Goal: Task Accomplishment & Management: Manage account settings

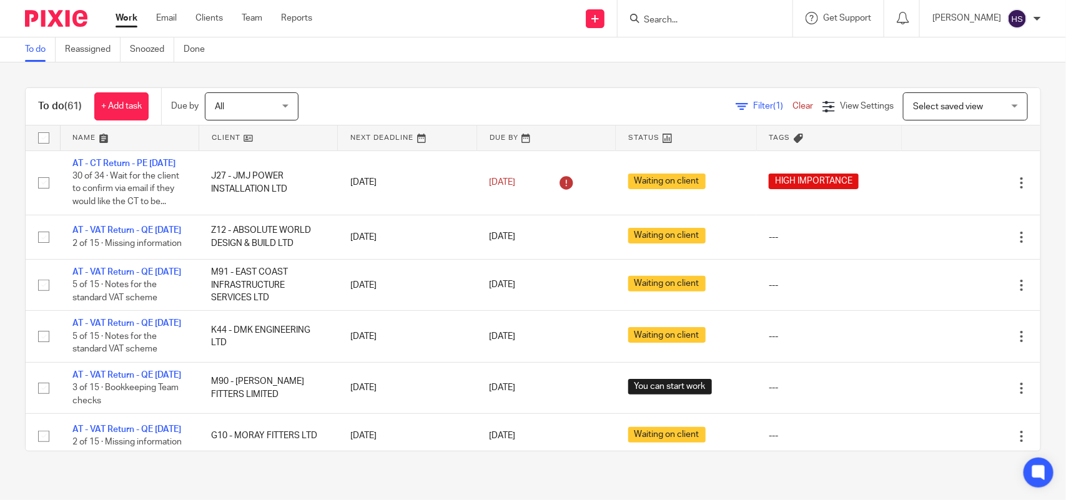
click at [401, 66] on div "To do (61) + Add task Due by All All Today Tomorrow This week Next week This mo…" at bounding box center [533, 269] width 1066 height 414
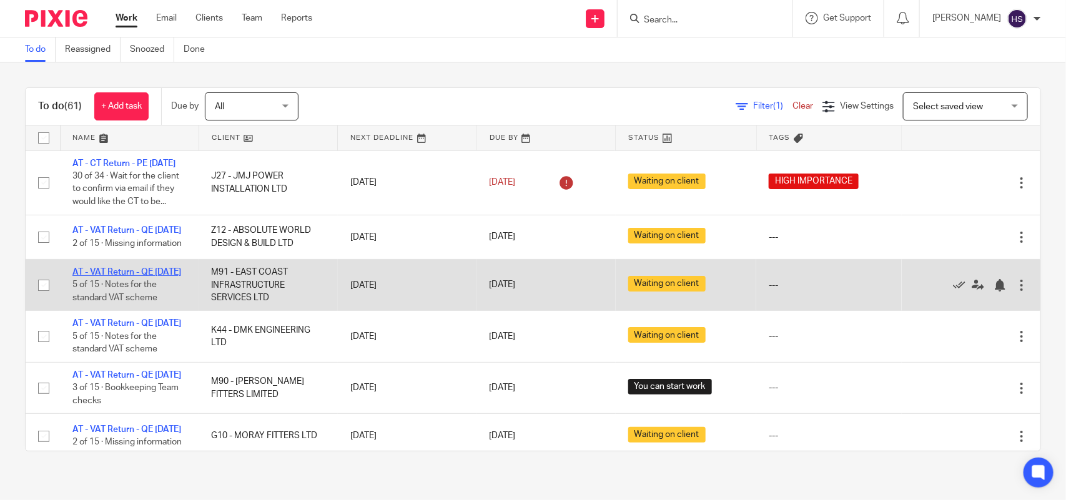
click at [142, 277] on link "AT - VAT Return - QE [DATE]" at bounding box center [126, 272] width 109 height 9
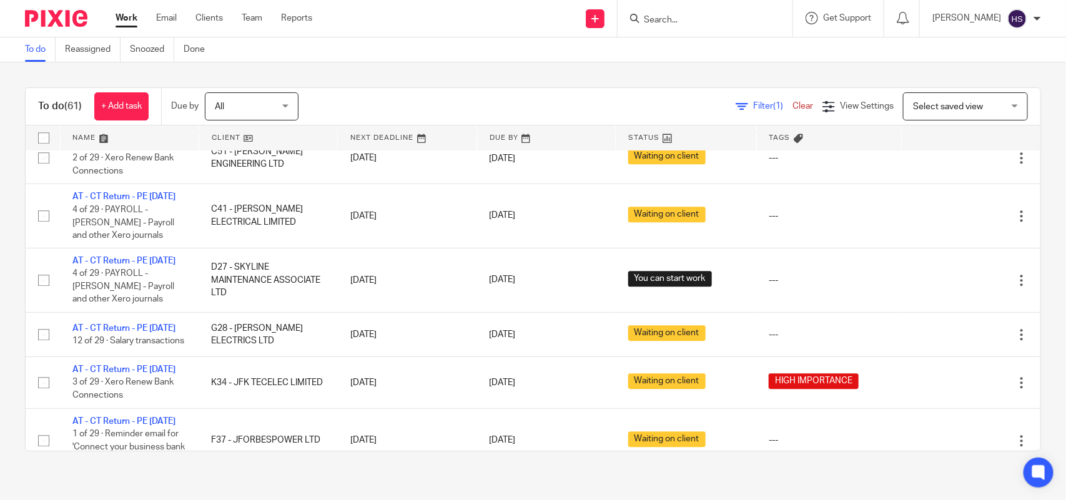
scroll to position [1483, 0]
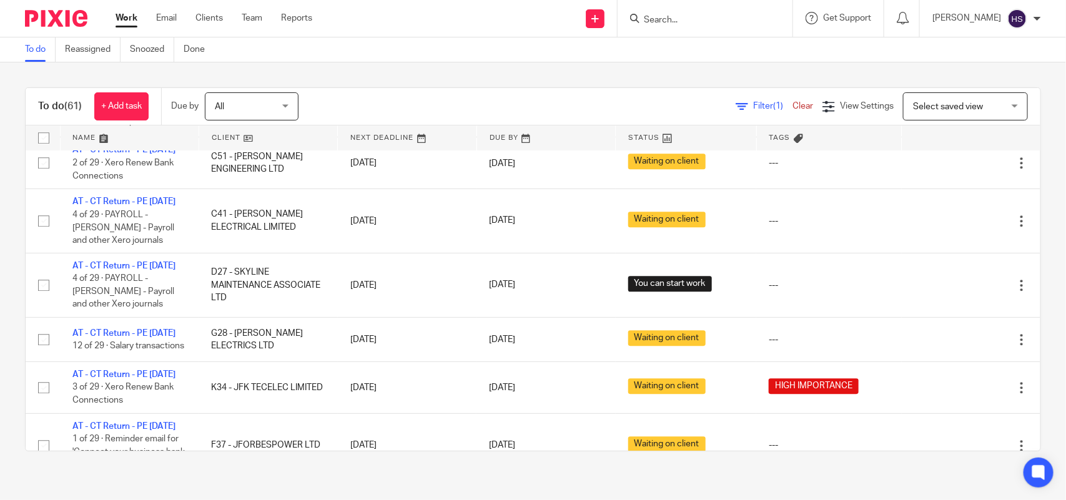
drag, startPoint x: 313, startPoint y: 391, endPoint x: 295, endPoint y: 150, distance: 241.7
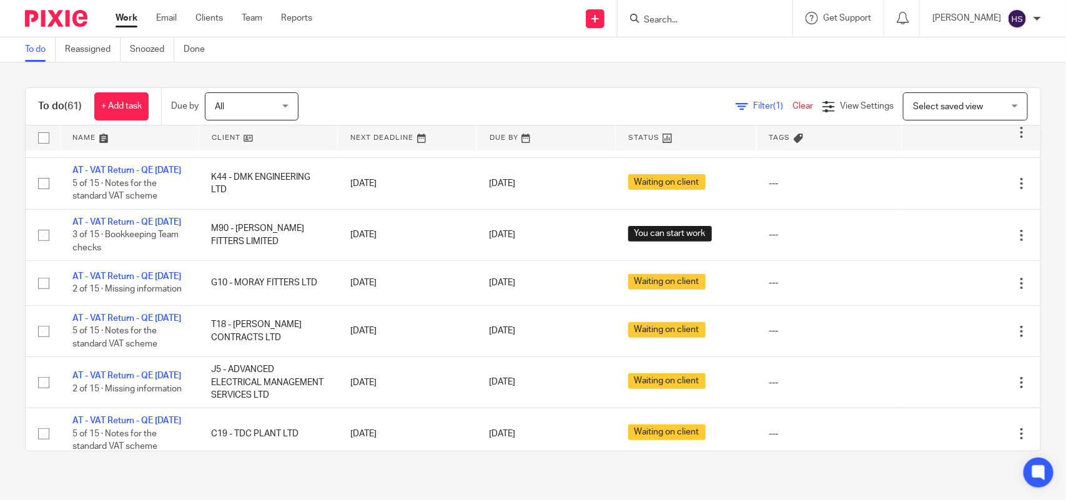
scroll to position [0, 0]
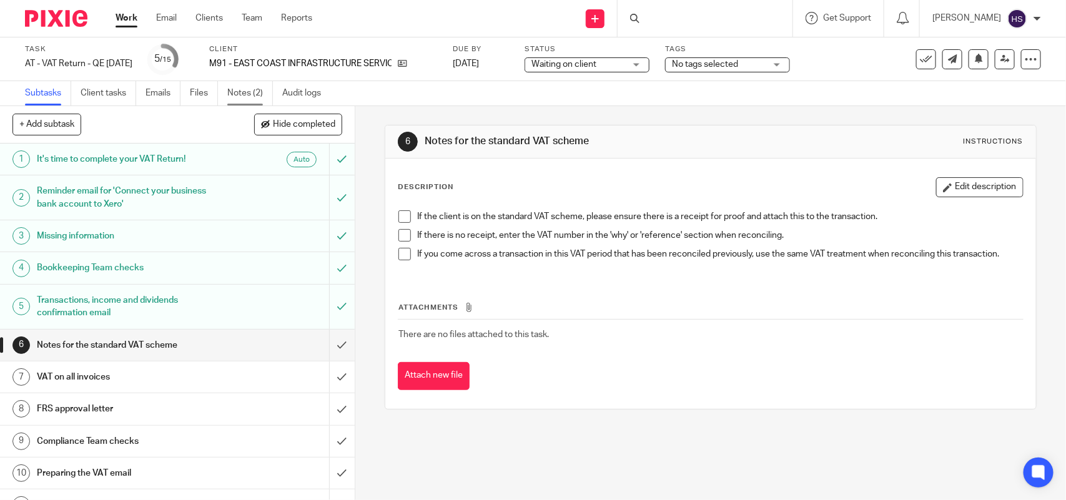
click at [258, 95] on link "Notes (2)" at bounding box center [250, 93] width 46 height 24
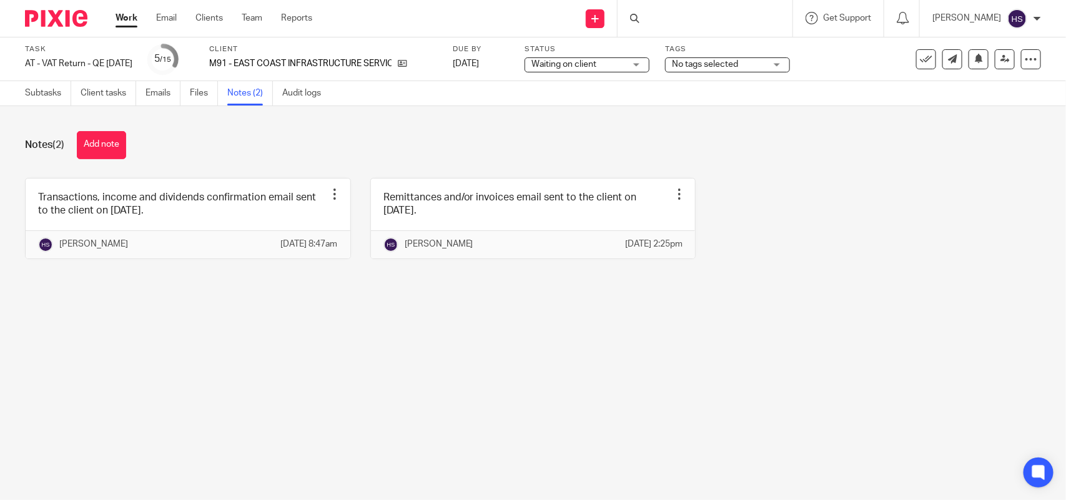
click at [223, 189] on link at bounding box center [188, 219] width 325 height 80
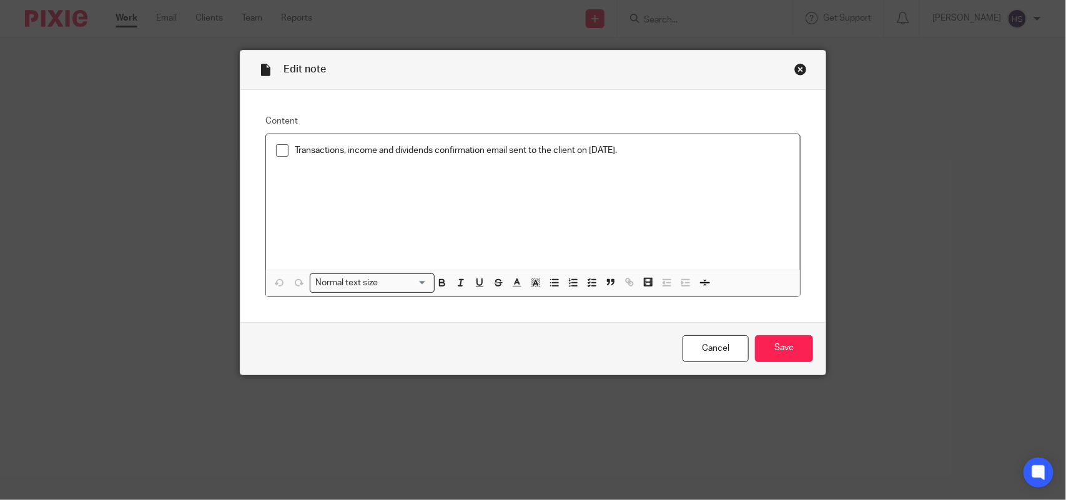
click at [281, 150] on span at bounding box center [282, 150] width 12 height 12
click at [810, 341] on div "Cancel Save" at bounding box center [532, 348] width 585 height 52
click at [792, 342] on input "Save" at bounding box center [784, 348] width 58 height 27
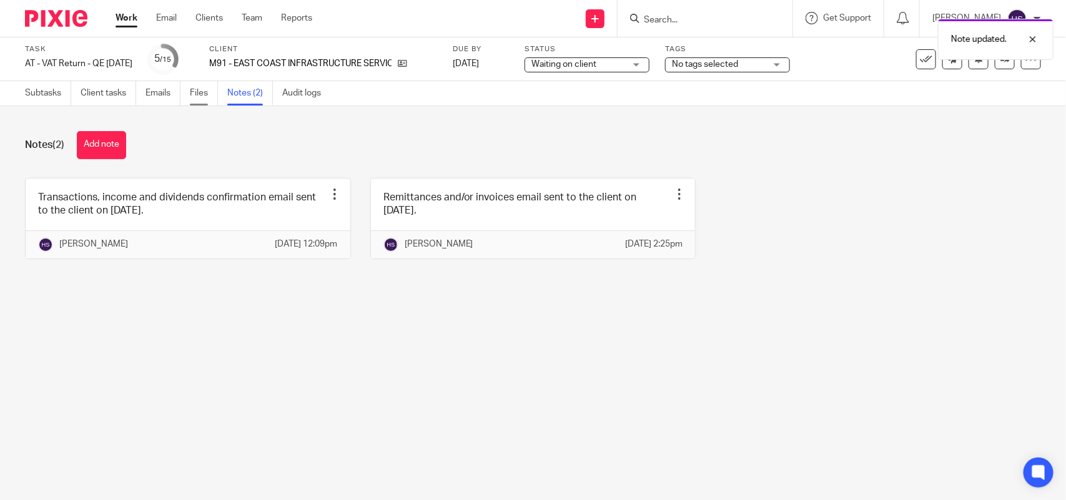
click at [203, 97] on link "Files" at bounding box center [204, 93] width 28 height 24
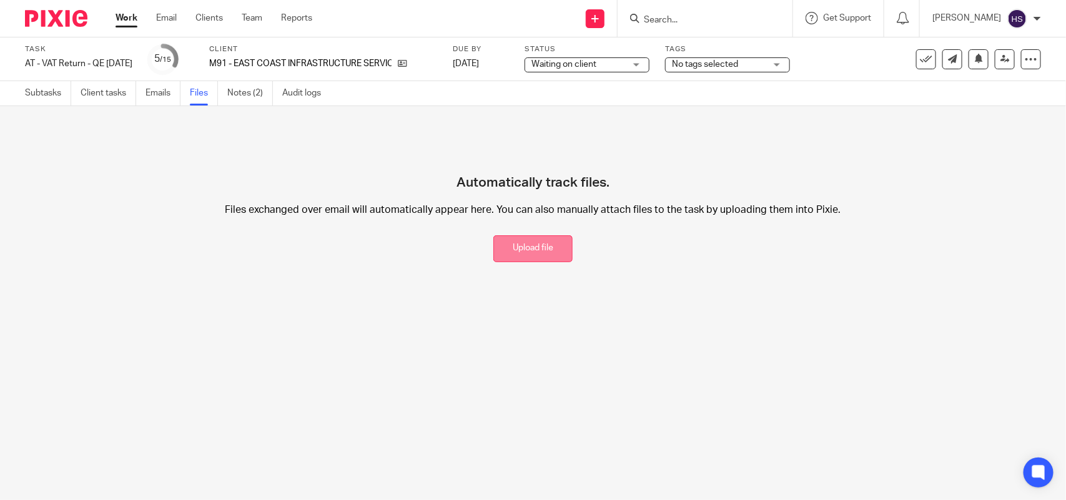
click at [540, 247] on button "Upload file" at bounding box center [532, 248] width 79 height 27
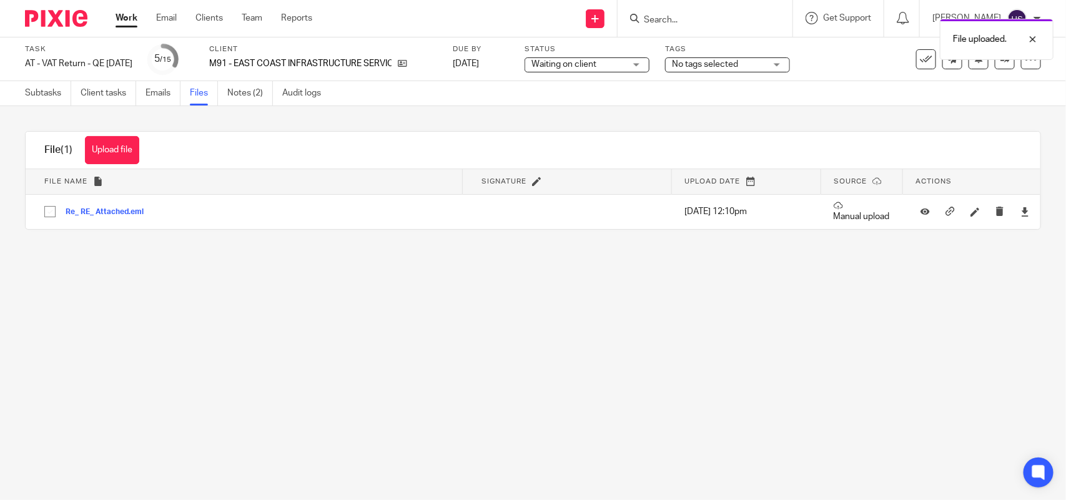
click at [617, 298] on main "Task AT - VAT Return - QE 31-08-2025 Save AT - VAT Return - QE 31-08-2025 5 /15…" at bounding box center [533, 250] width 1066 height 500
